Goal: Information Seeking & Learning: Learn about a topic

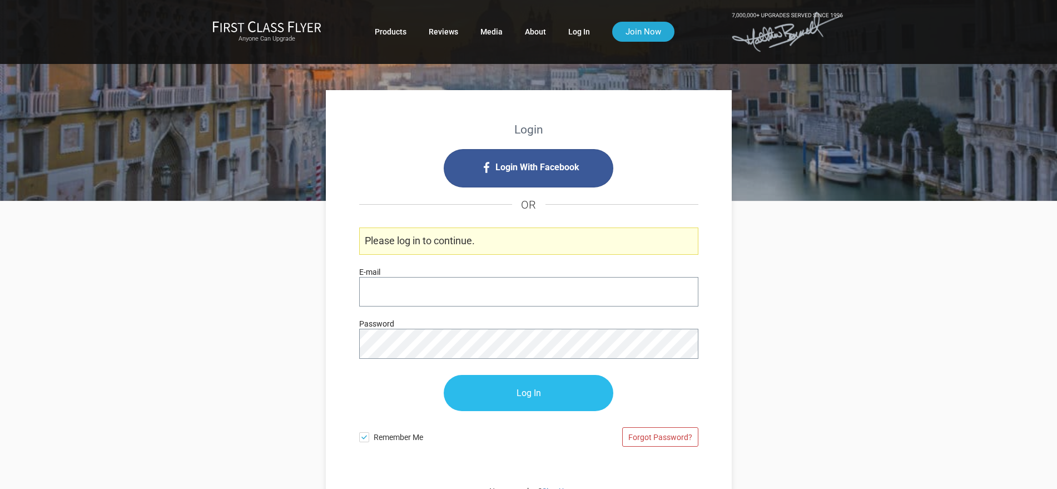
type input "[PERSON_NAME][EMAIL_ADDRESS][DOMAIN_NAME]"
drag, startPoint x: 541, startPoint y: 387, endPoint x: 487, endPoint y: 380, distance: 53.8
click at [536, 387] on input "Log In" at bounding box center [529, 393] width 170 height 36
